Goal: Transaction & Acquisition: Purchase product/service

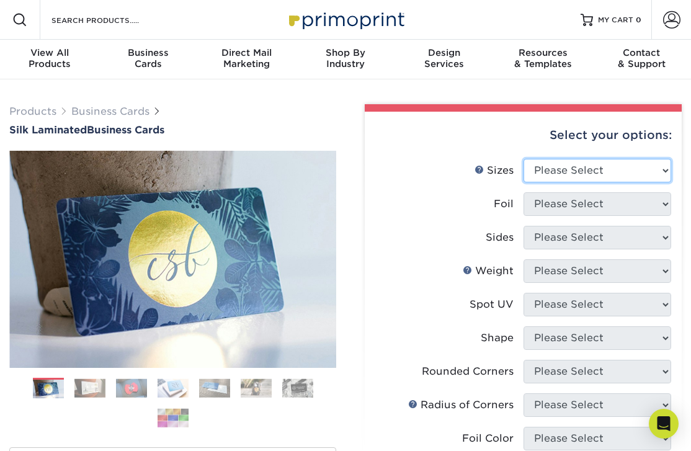
select select "2.00x3.50"
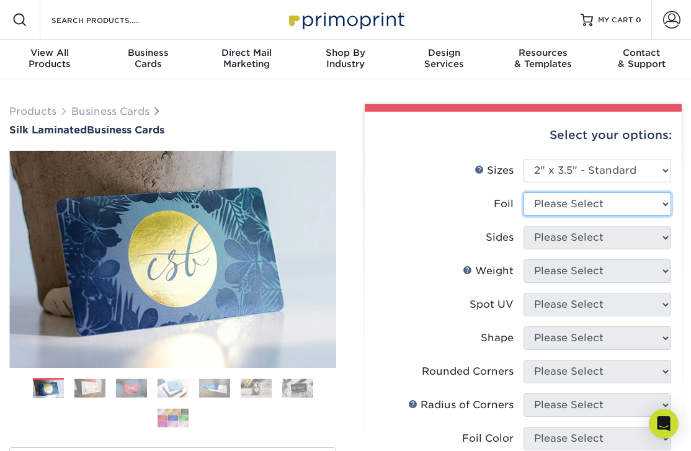
select select "1"
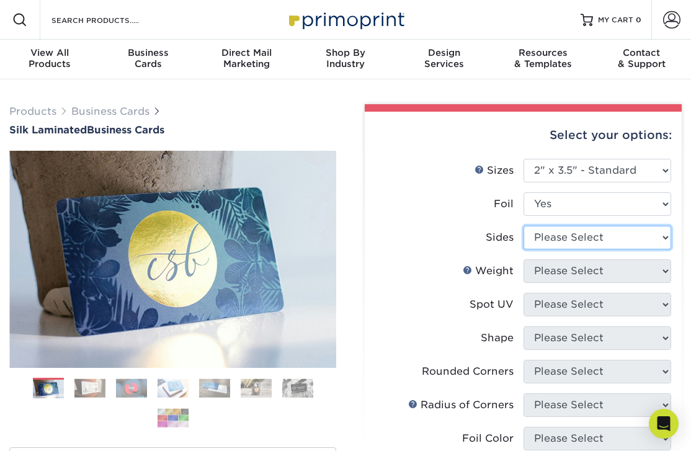
select select "34527644-b4fd-4ffb-9092-1318eefcd9d9"
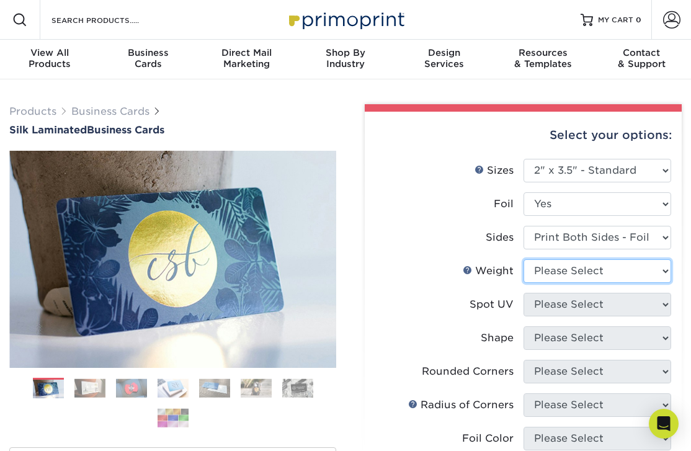
select select "16PT"
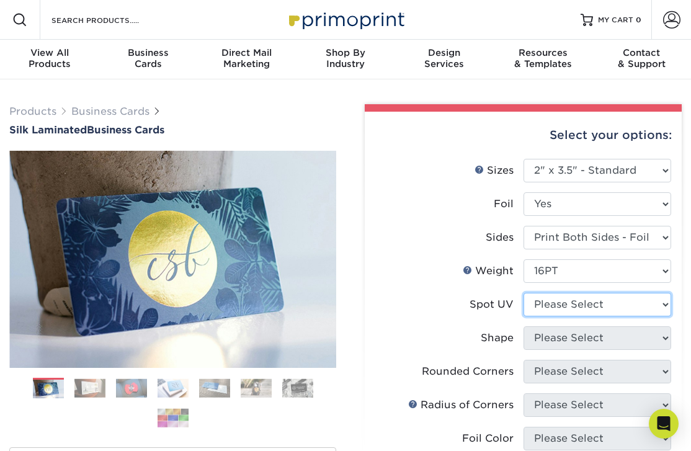
select select "0"
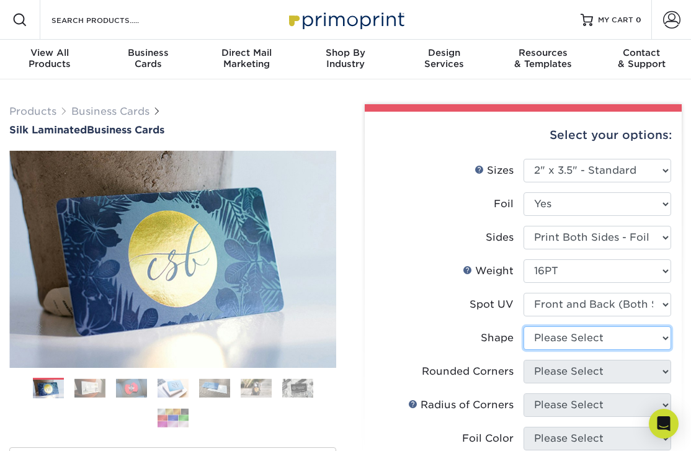
select select "standard"
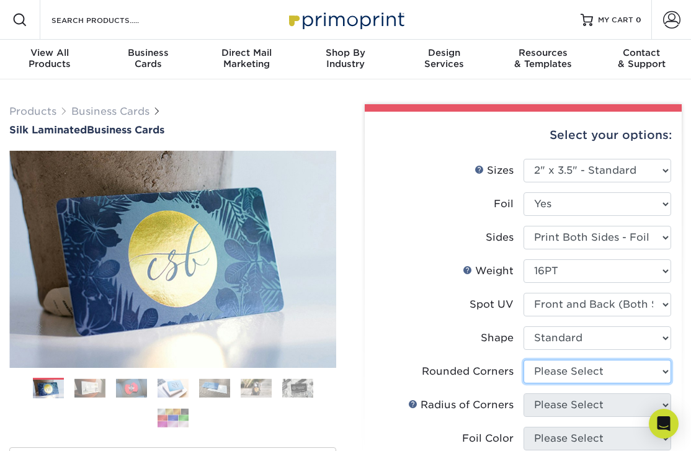
select select "0"
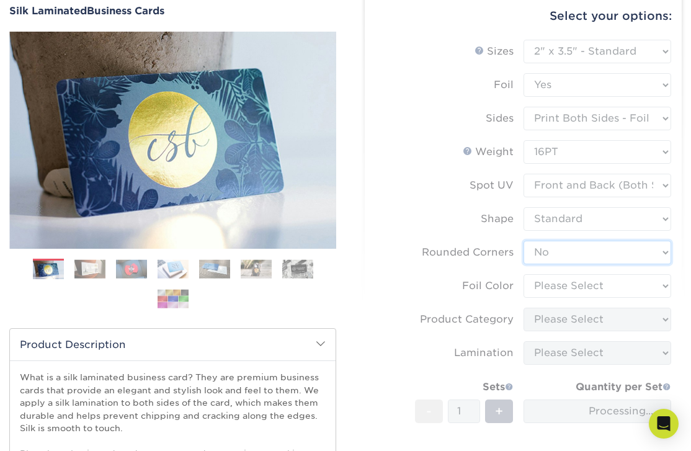
scroll to position [121, 0]
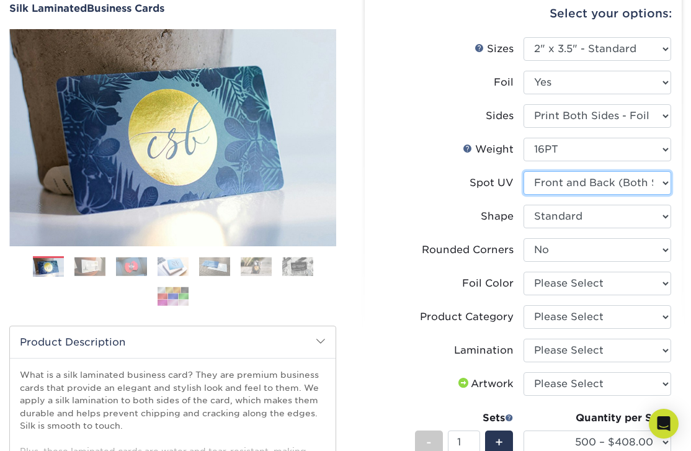
select select "3"
select select "-1"
select select
select select "-1"
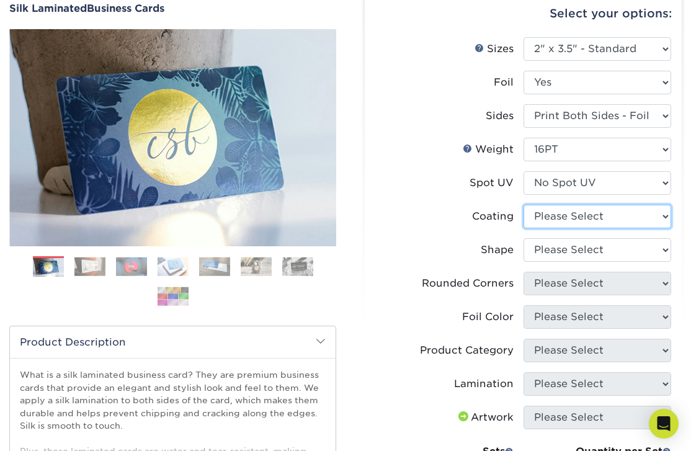
select select "3e7618de-abca-4bda-9f97-8b9129e913d8"
select select
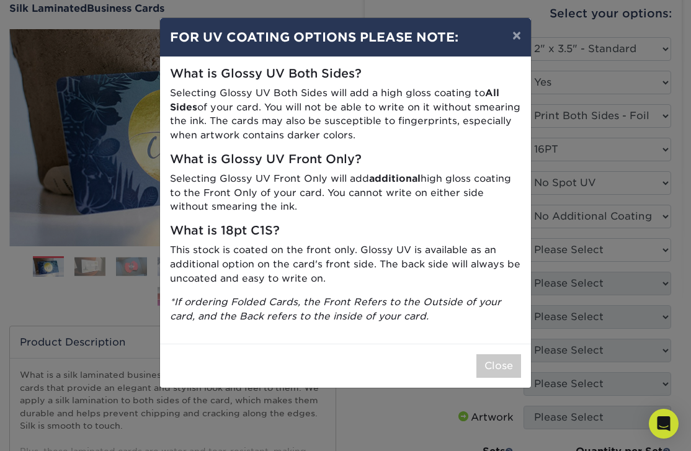
click at [490, 370] on div "Close" at bounding box center [345, 365] width 371 height 44
click at [490, 360] on button "Close" at bounding box center [498, 366] width 45 height 24
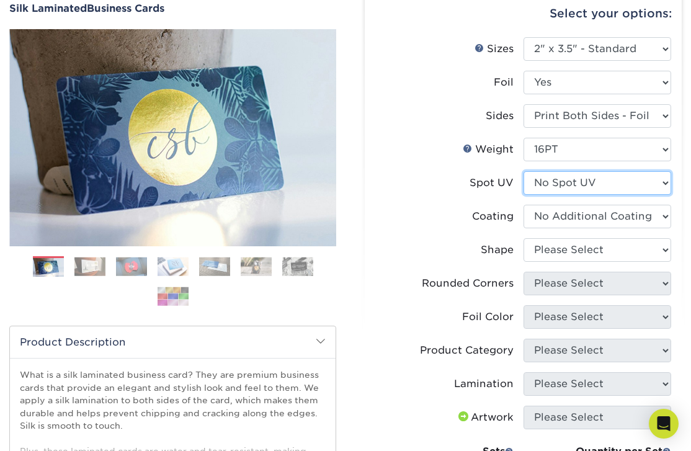
select select "0"
select select
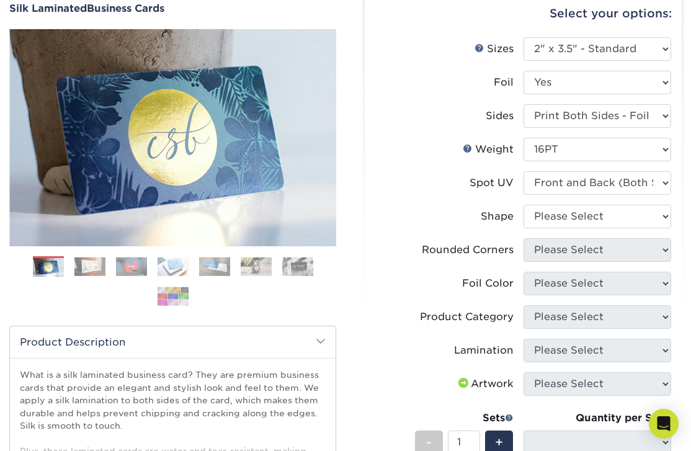
click at [653, 229] on li "Shape Please Select Standard" at bounding box center [523, 221] width 296 height 33
select select "standard"
select select
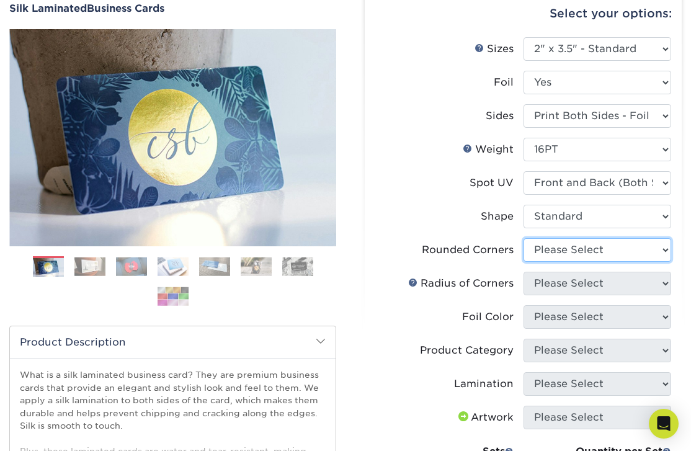
select select "0"
select select "-1"
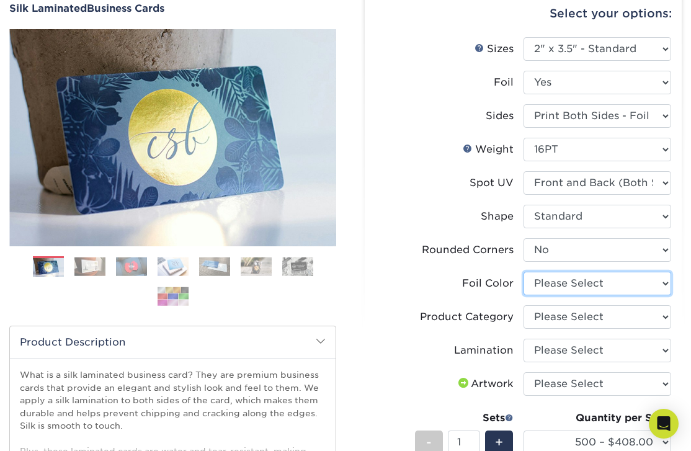
select select "acffa4a5-22f9-4585-ba3f-0adaa54b8c85"
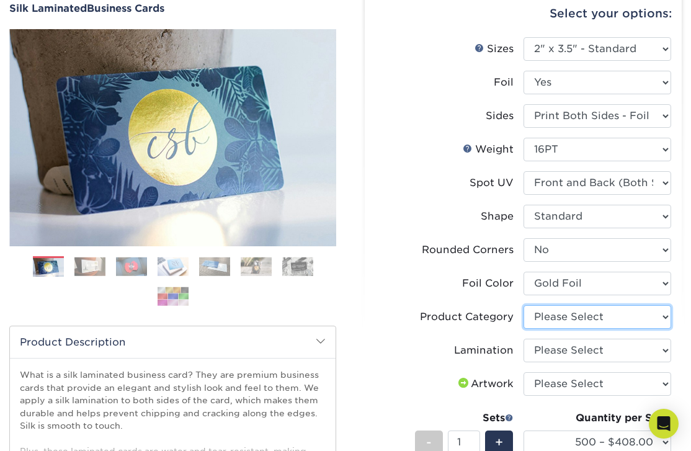
select select "3b5148f1-0588-4f88-a218-97bcfdce65c1"
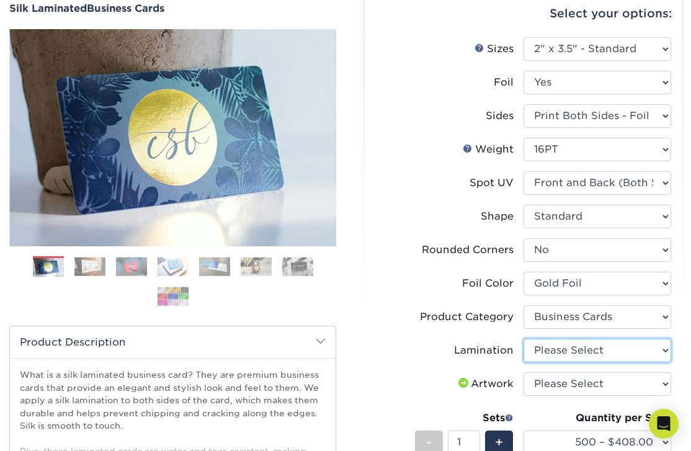
select select "ccacb42f-45f7-42d3-bbd3-7c8421cf37f0"
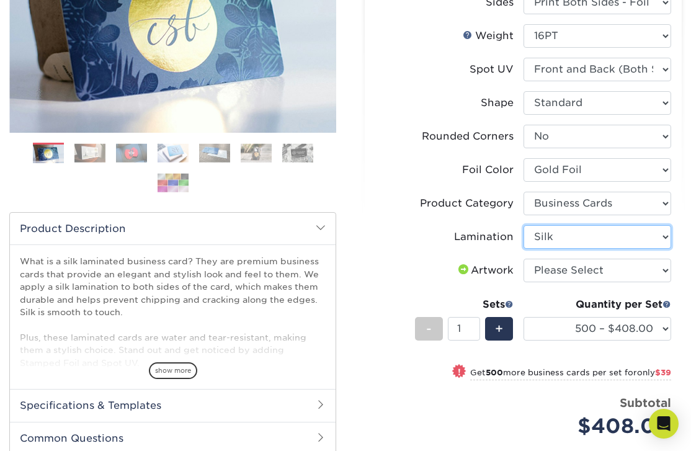
scroll to position [238, 0]
